Goal: Use online tool/utility

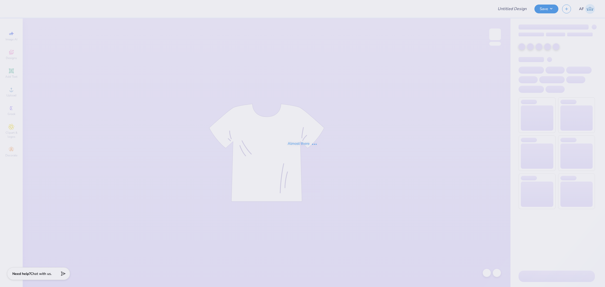
type input "pinterest idea"
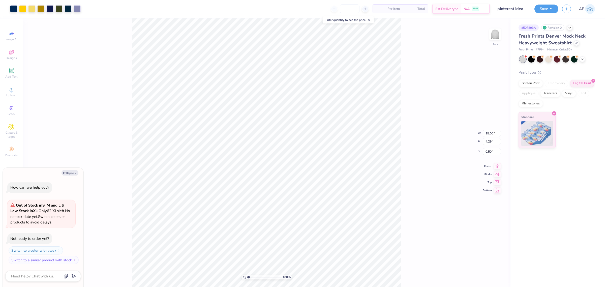
type textarea "x"
type input "1.72"
type input "2.02"
type input "0.55"
type textarea "x"
